Goal: Transaction & Acquisition: Purchase product/service

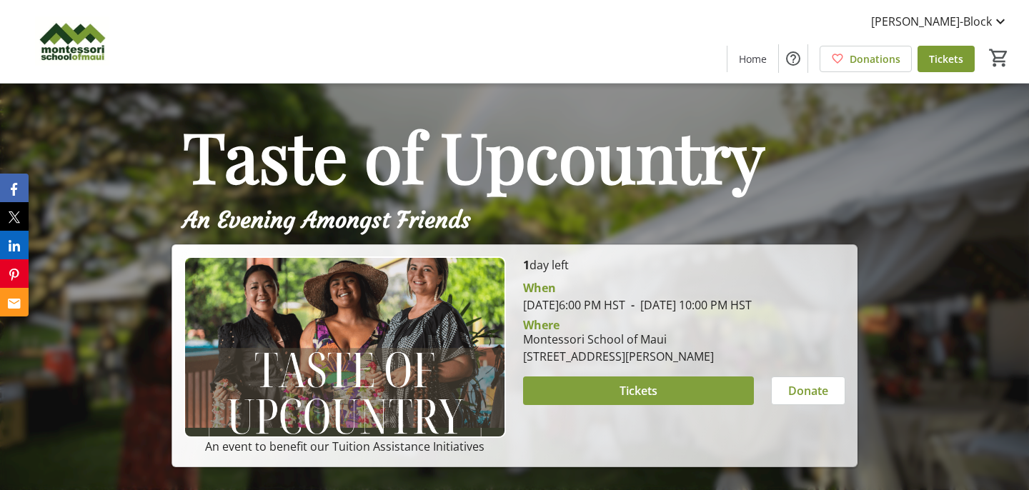
click at [618, 407] on span at bounding box center [638, 391] width 231 height 34
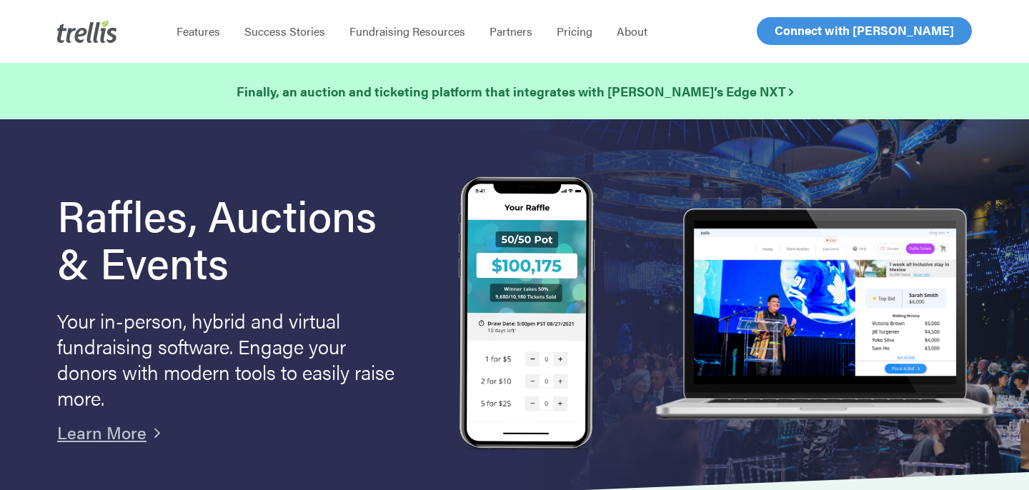
click at [797, 30] on span "Log In" at bounding box center [791, 30] width 34 height 17
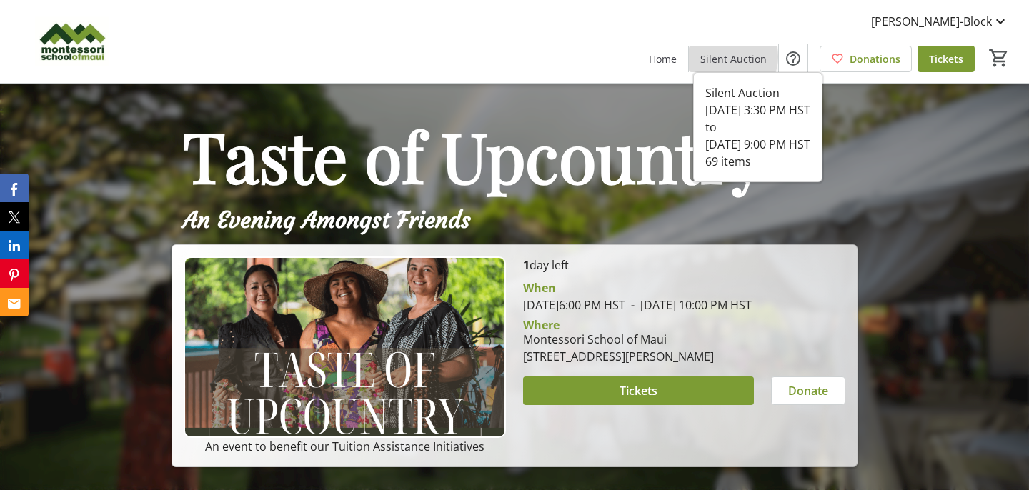
click at [730, 56] on span "Silent Auction" at bounding box center [733, 58] width 66 height 15
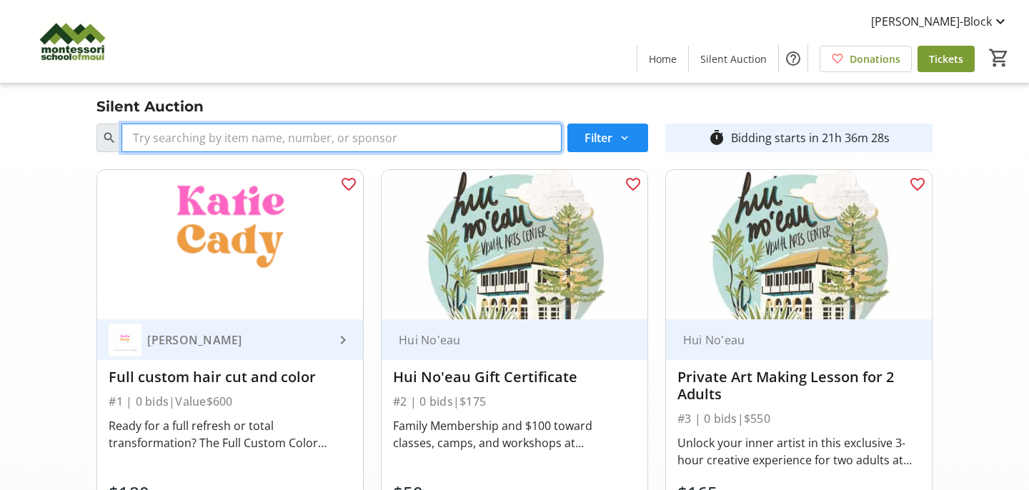
click at [372, 139] on input "Search" at bounding box center [342, 138] width 440 height 29
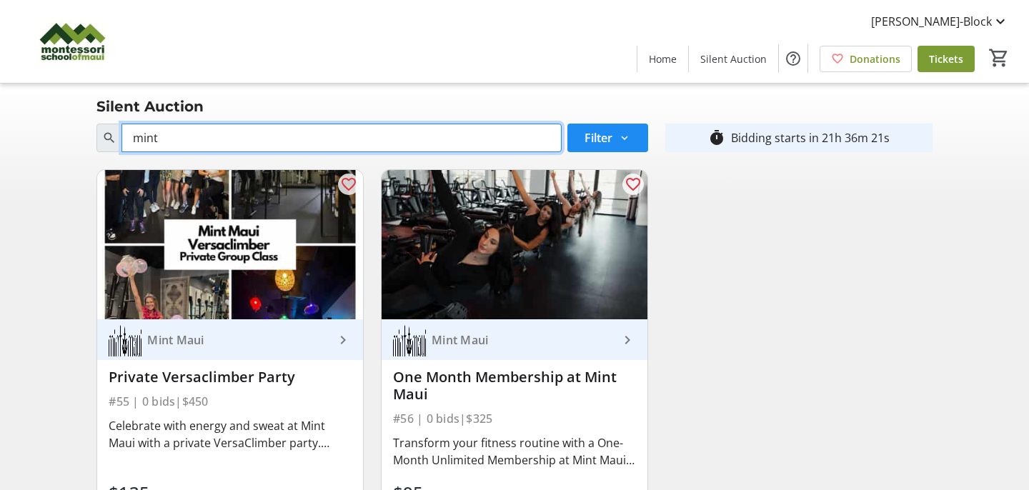
type input "mint"
click at [135, 142] on input "mint" at bounding box center [342, 138] width 440 height 29
